Goal: Ask a question

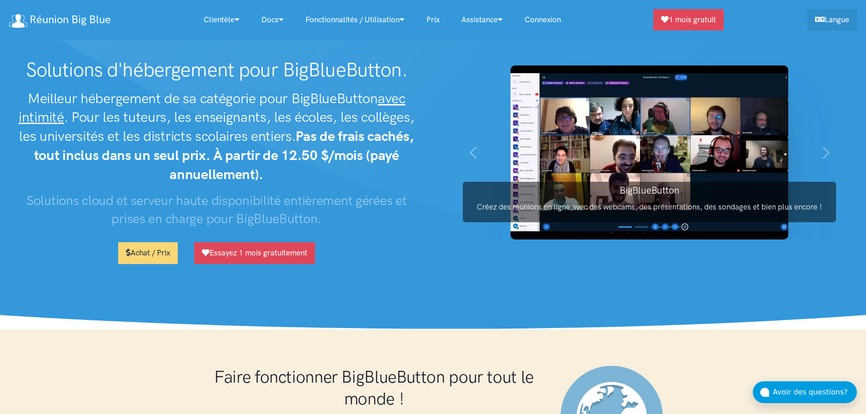
select select "*"
click at [90, 20] on link "Réunion Big Blue" at bounding box center [60, 20] width 102 height 20
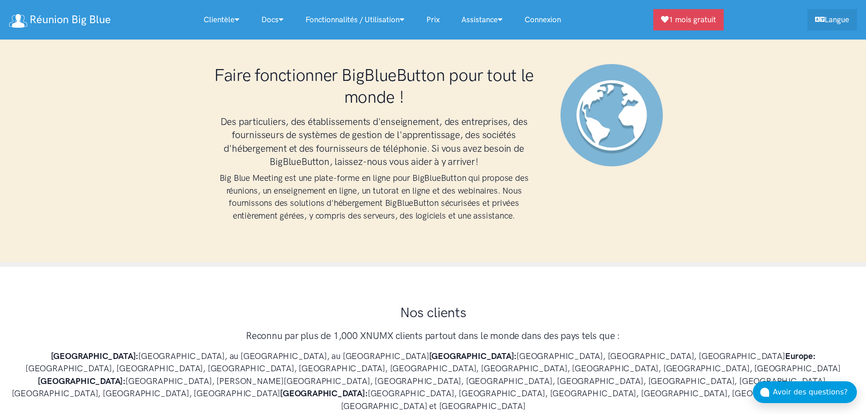
scroll to position [318, 0]
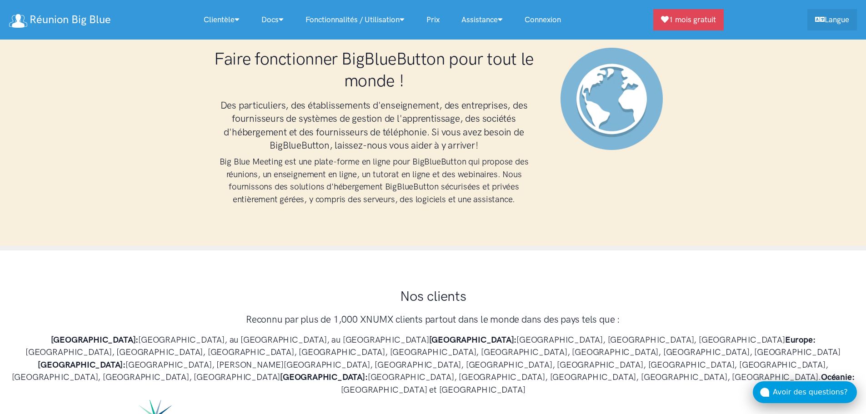
click at [800, 389] on div "Avoir des questions?" at bounding box center [815, 393] width 84 height 12
